Goal: Information Seeking & Learning: Find specific fact

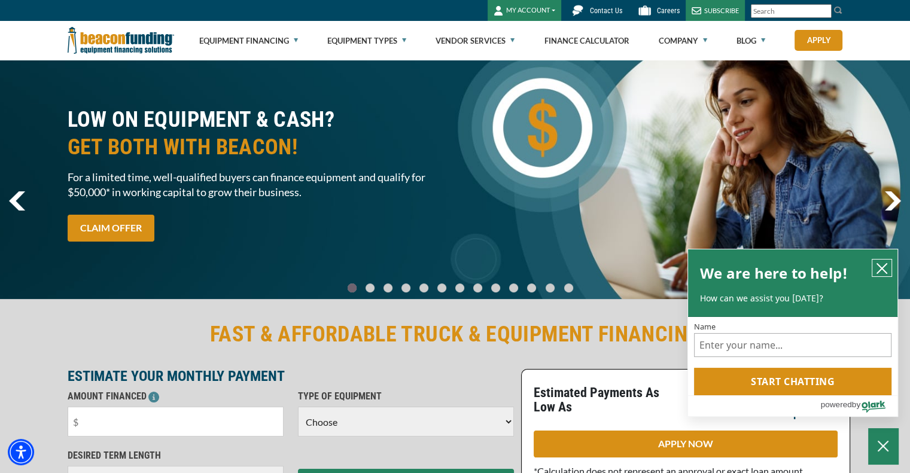
click at [883, 266] on icon "close chatbox" at bounding box center [882, 269] width 12 height 12
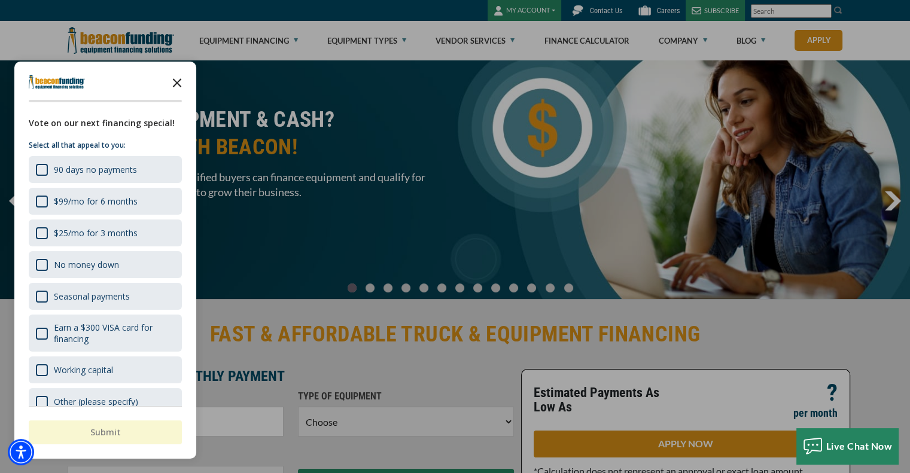
click at [181, 86] on icon "Close the survey" at bounding box center [177, 82] width 24 height 24
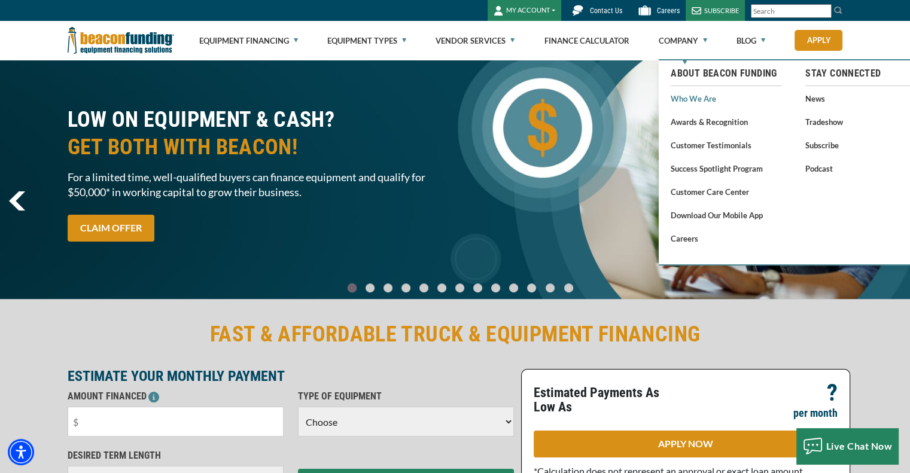
click at [703, 98] on link "Who We Are" at bounding box center [726, 98] width 111 height 15
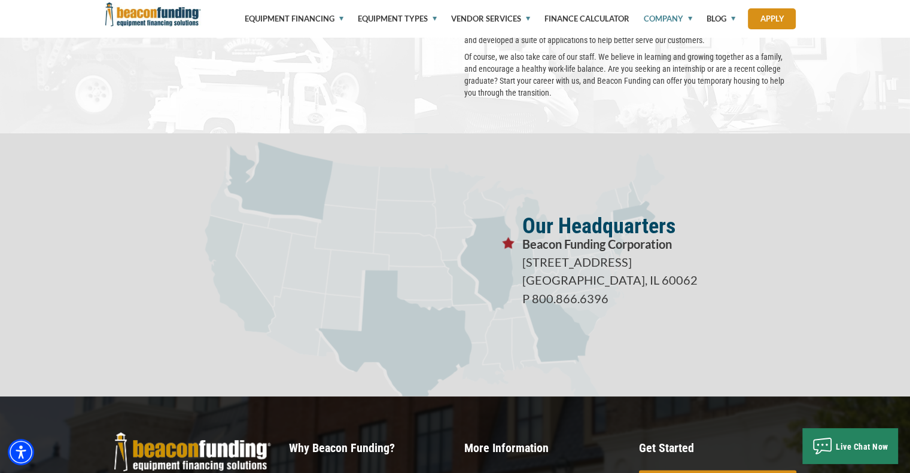
scroll to position [2187, 0]
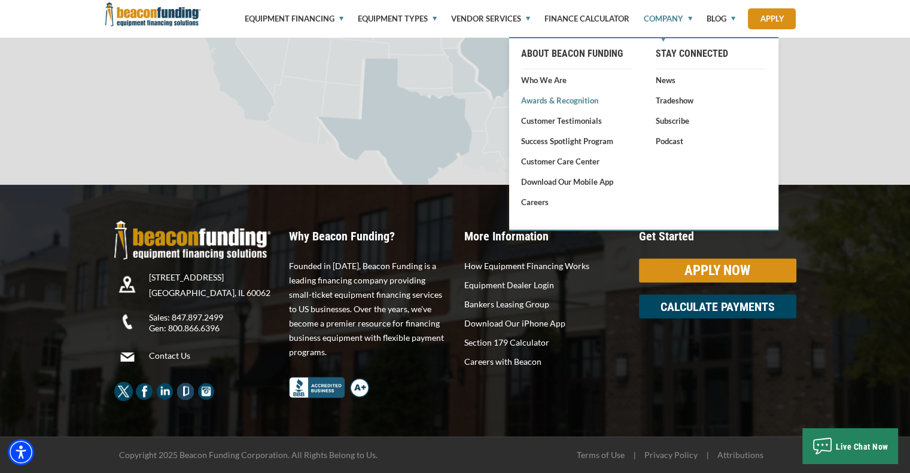
click at [586, 105] on link "Awards & Recognition" at bounding box center [576, 101] width 111 height 12
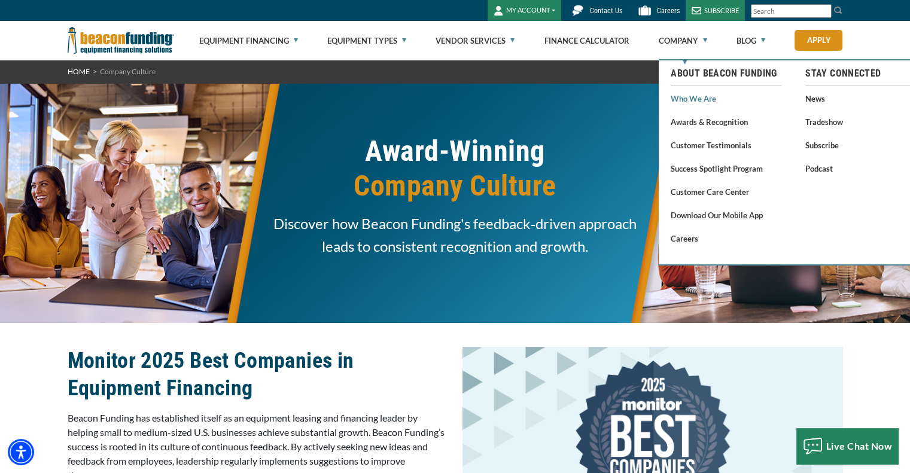
click at [687, 99] on link "Who We Are" at bounding box center [726, 98] width 111 height 15
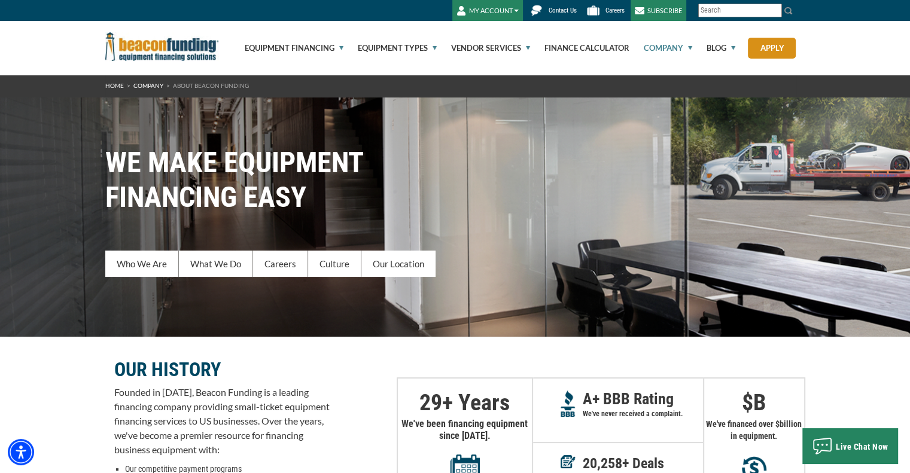
click at [752, 14] on input "Search" at bounding box center [740, 11] width 84 height 14
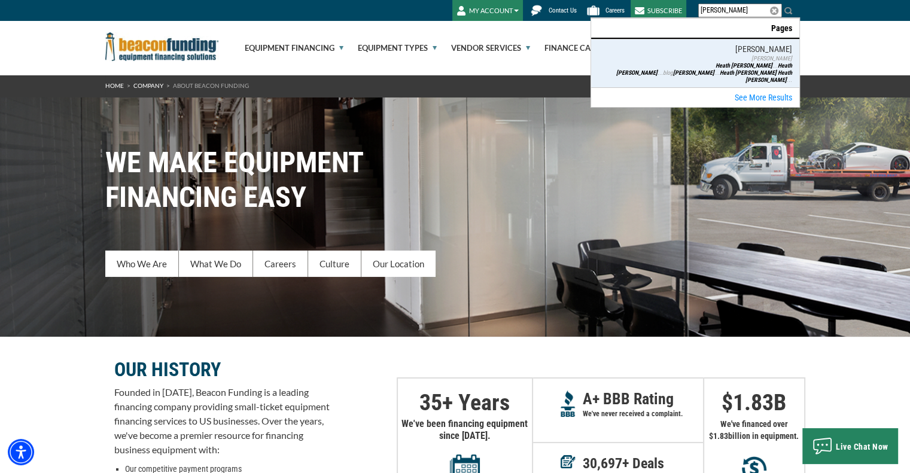
type input "heath martell"
click at [775, 69] on b "Martell" at bounding box center [755, 72] width 41 height 7
